Goal: Task Accomplishment & Management: Use online tool/utility

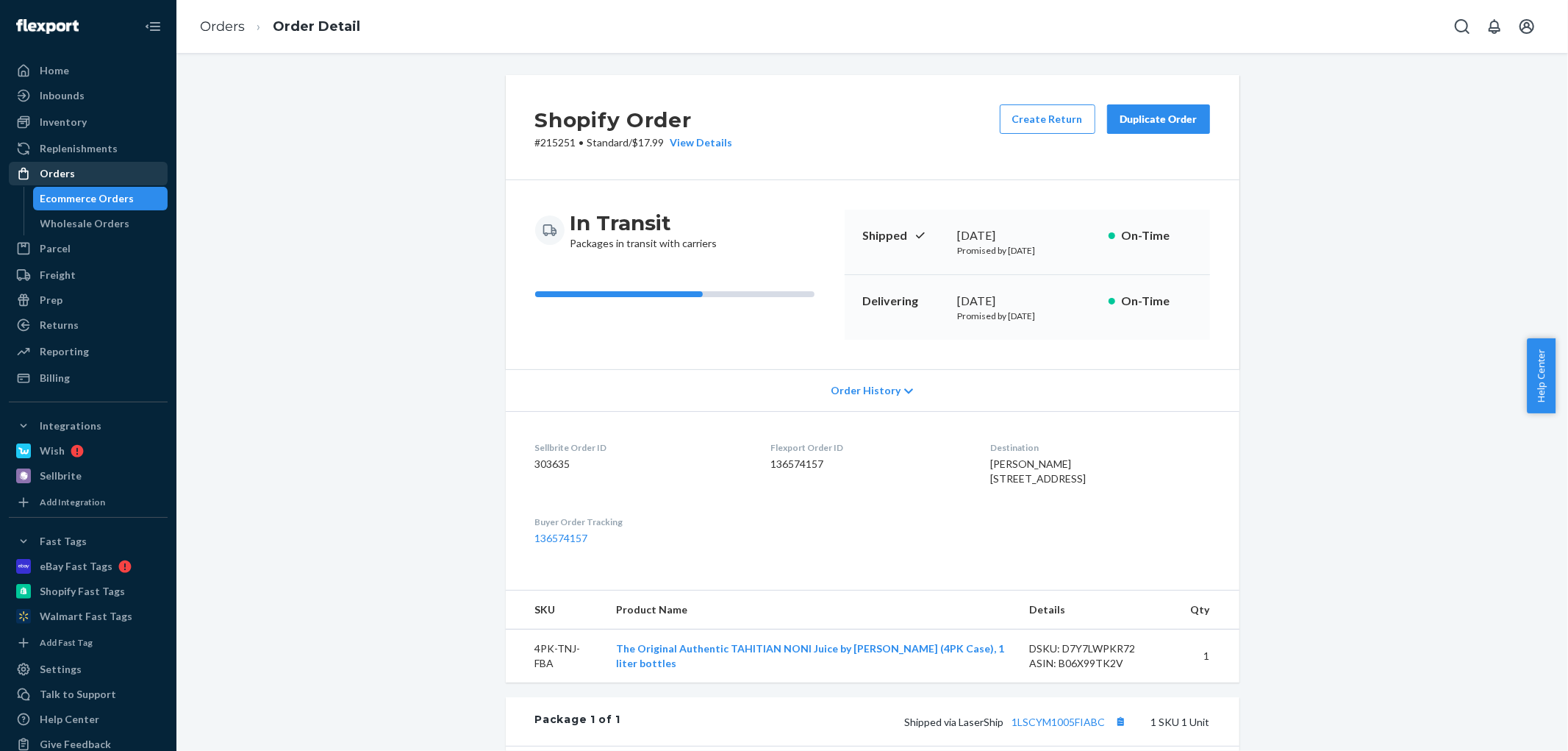
click at [60, 174] on div "Orders" at bounding box center [58, 174] width 35 height 15
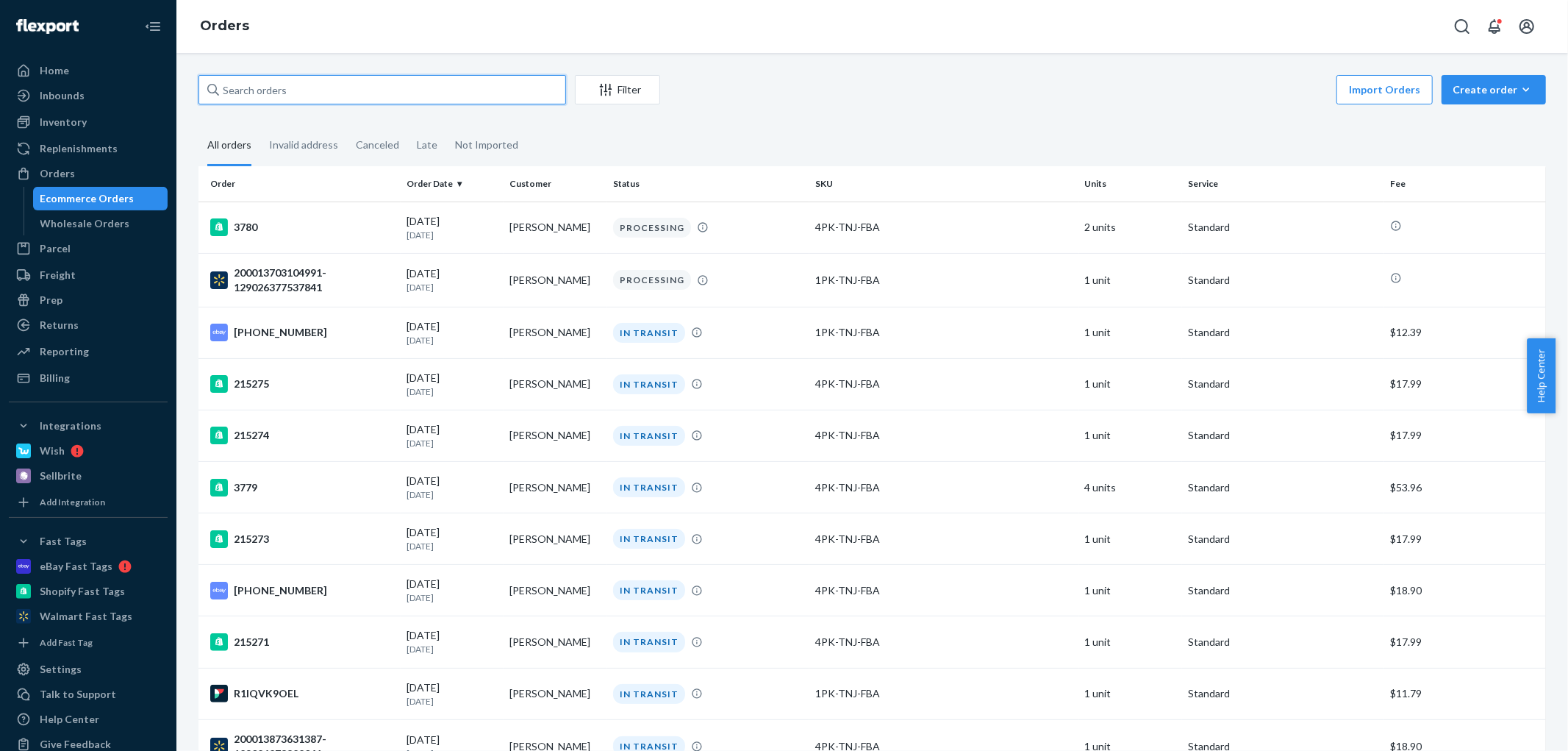
click at [393, 96] on input "text" at bounding box center [381, 90] width 367 height 30
paste input "[PERSON_NAME]"
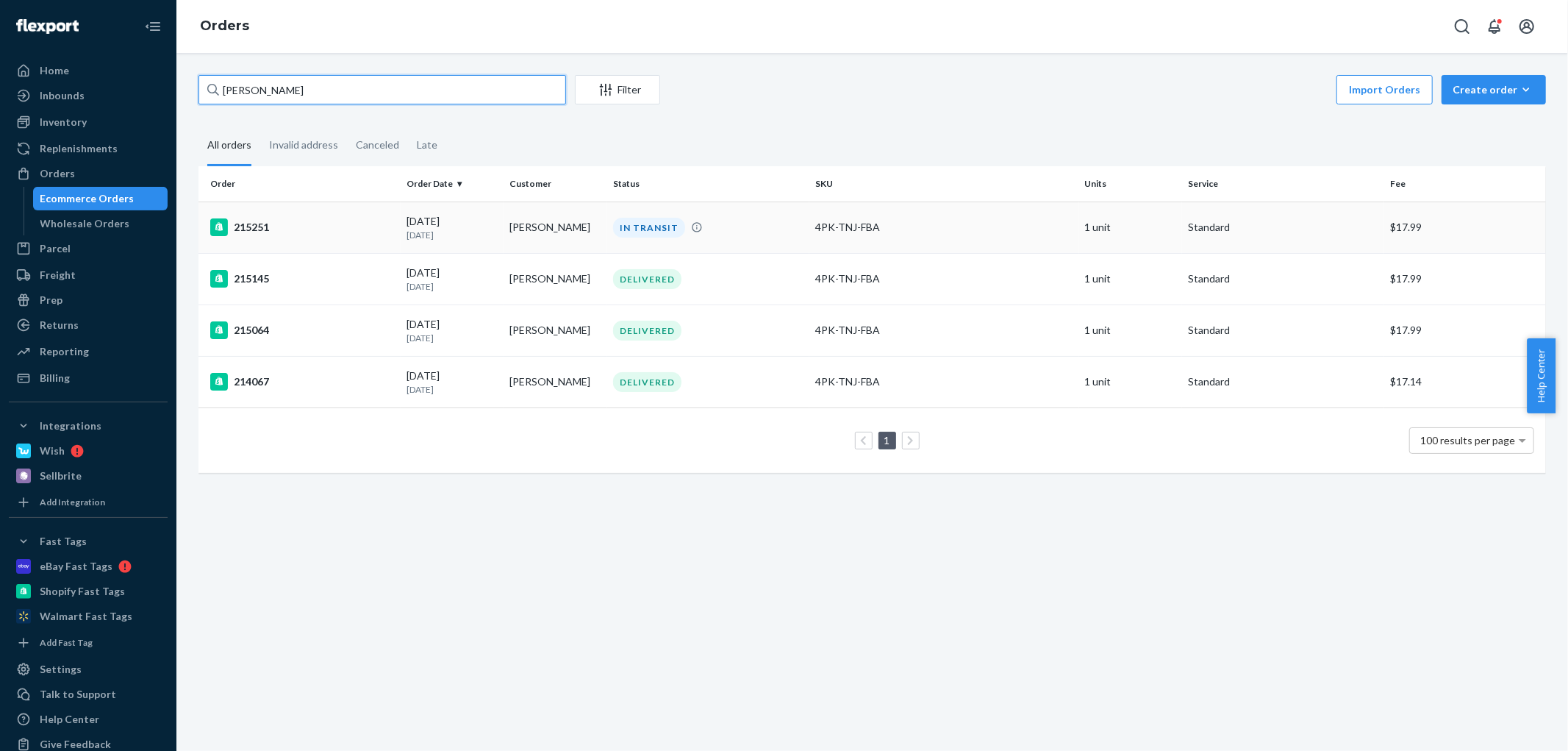
type input "[PERSON_NAME]"
click at [356, 243] on td "215251" at bounding box center [299, 227] width 202 height 51
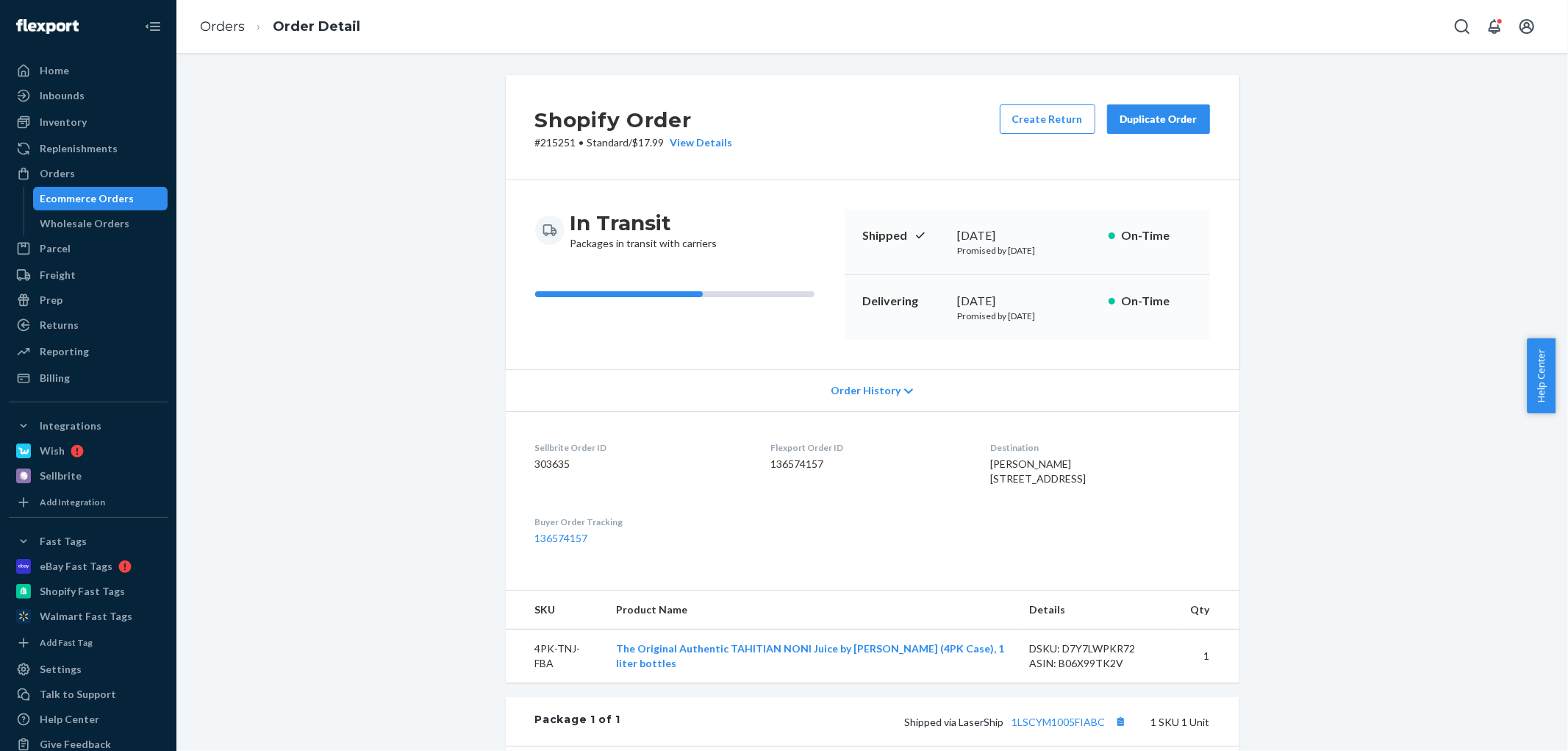
drag, startPoint x: 1298, startPoint y: 170, endPoint x: 1227, endPoint y: 172, distance: 71.0
click at [1298, 170] on div "Shopify Order # 215251 • Standard / $17.99 View Details Create Return Duplicate…" at bounding box center [872, 552] width 1370 height 954
click at [1169, 114] on div "Duplicate Order" at bounding box center [1159, 119] width 78 height 15
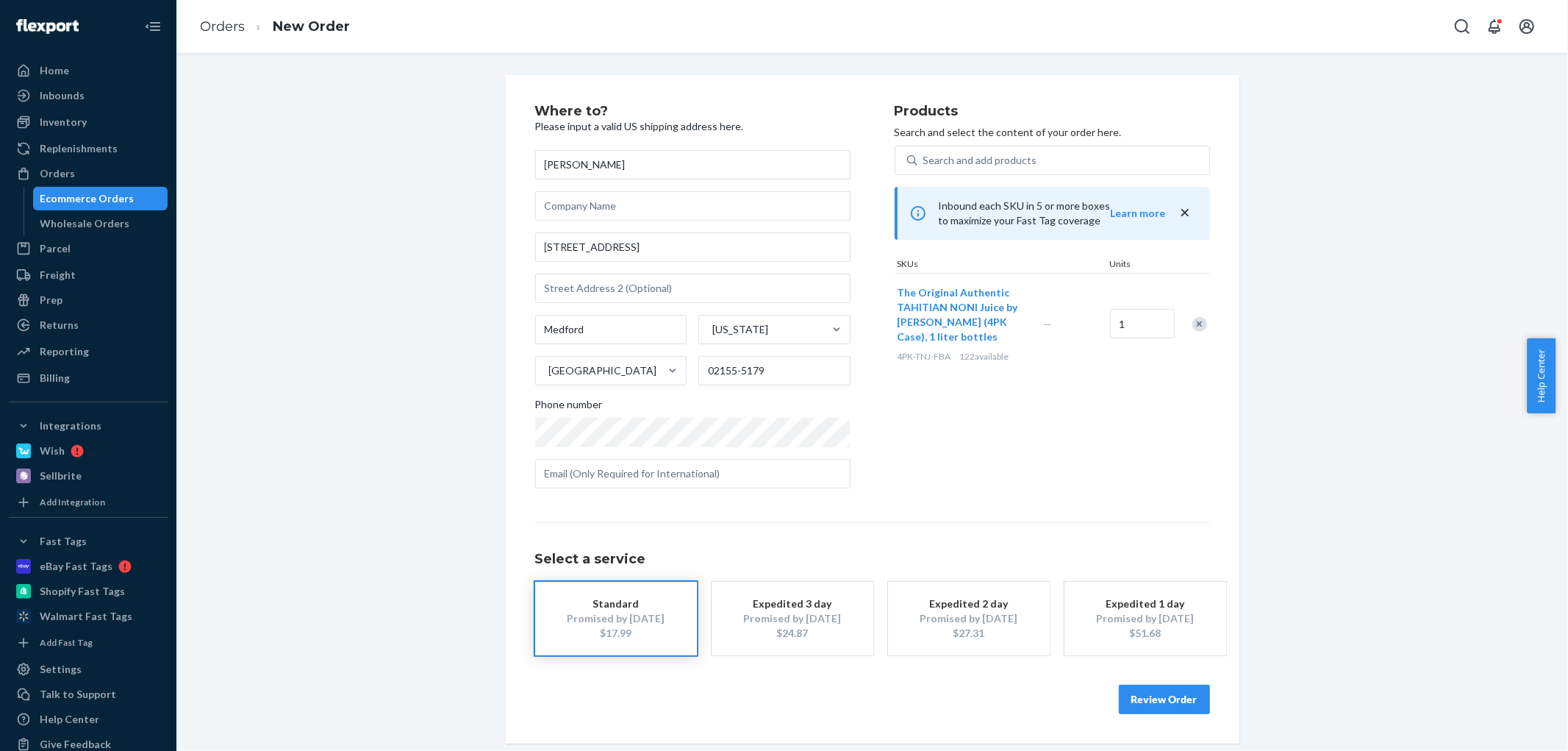
click at [828, 620] on button "Expedited 3 day Promised by [DATE] $24.87" at bounding box center [792, 618] width 162 height 74
click at [1172, 701] on button "Review Order" at bounding box center [1164, 700] width 91 height 30
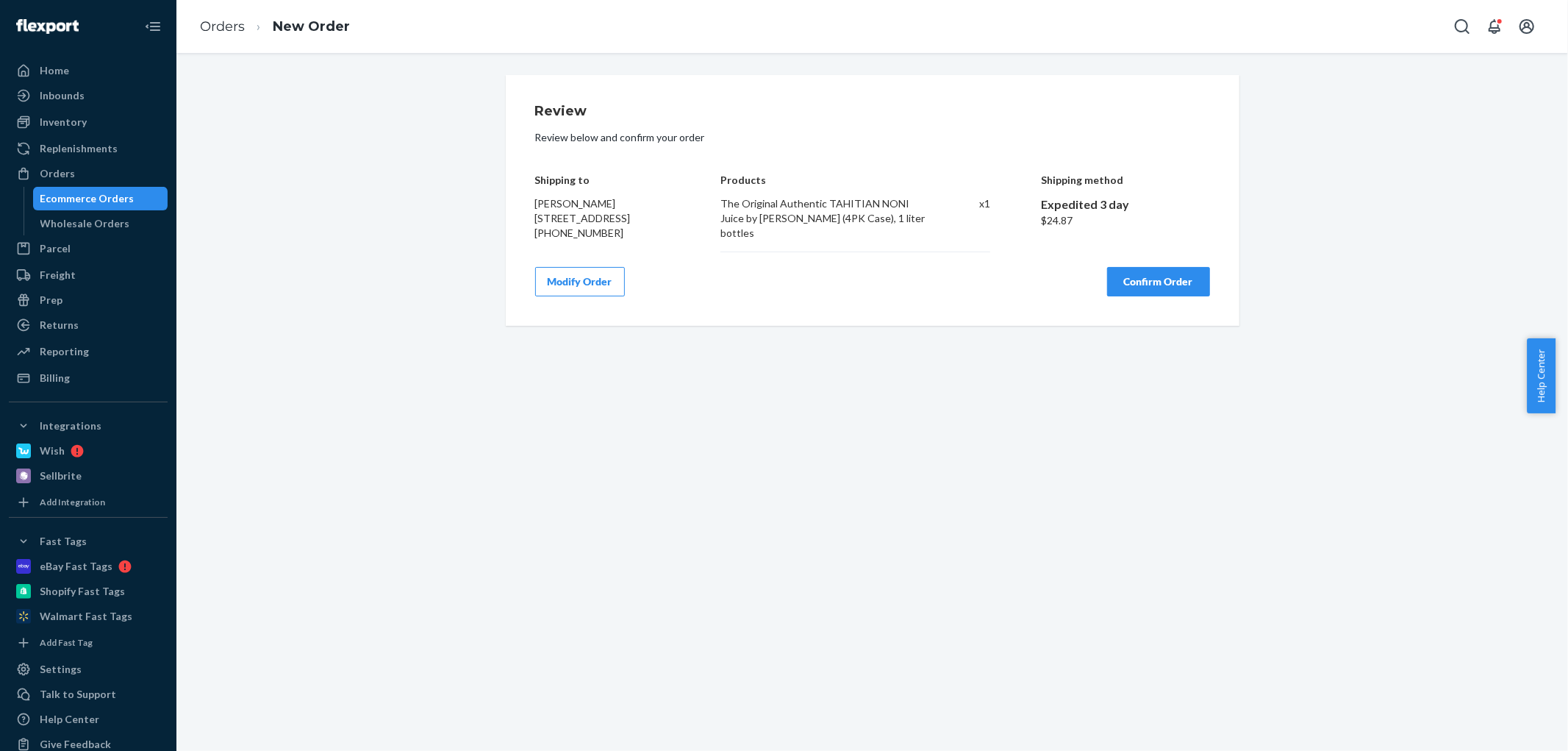
click at [1149, 283] on button "Confirm Order" at bounding box center [1159, 282] width 103 height 30
